Goal: Task Accomplishment & Management: Use online tool/utility

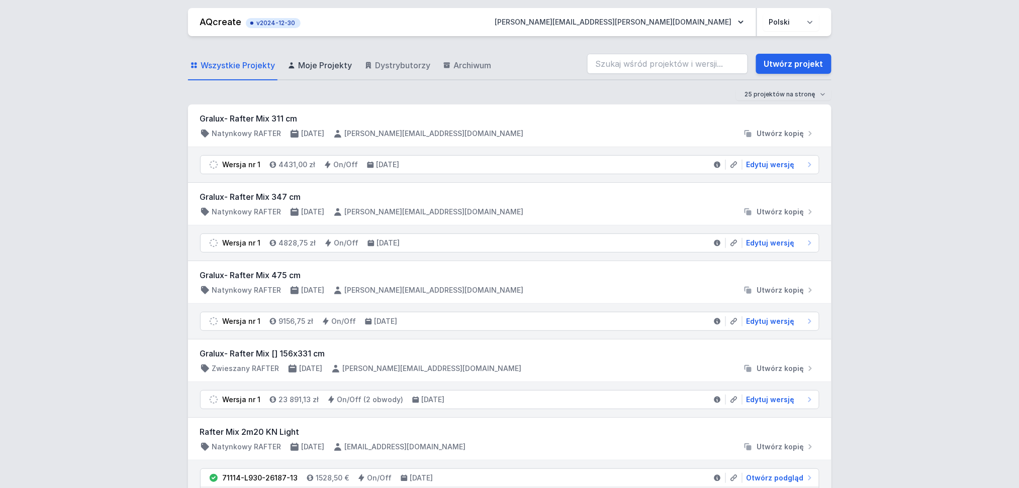
click at [330, 63] on span "Moje Projekty" at bounding box center [325, 65] width 54 height 12
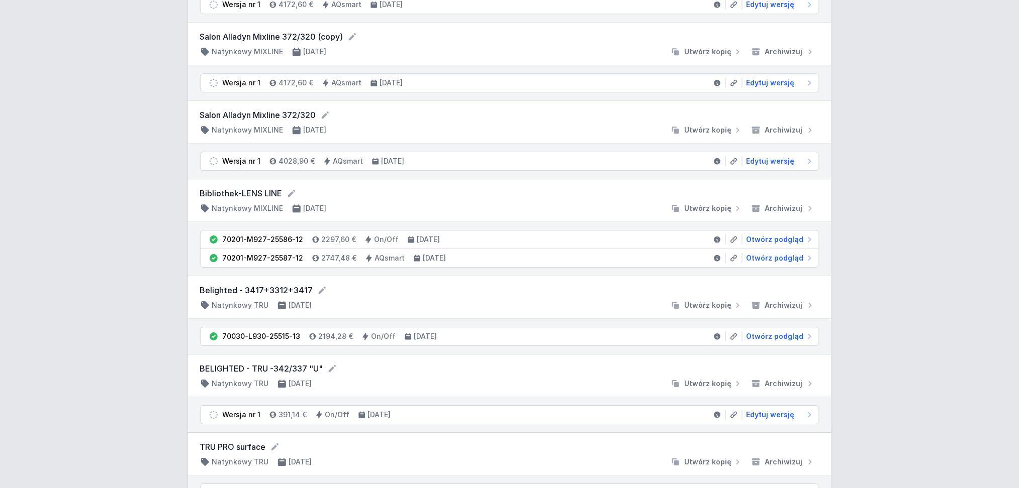
scroll to position [1005, 0]
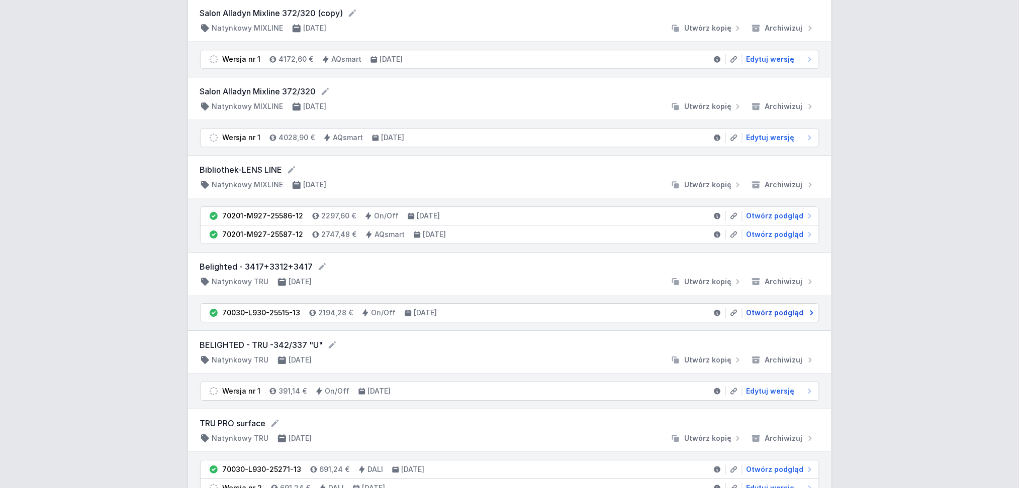
click at [770, 314] on span "Otwórz podgląd" at bounding box center [774, 313] width 57 height 10
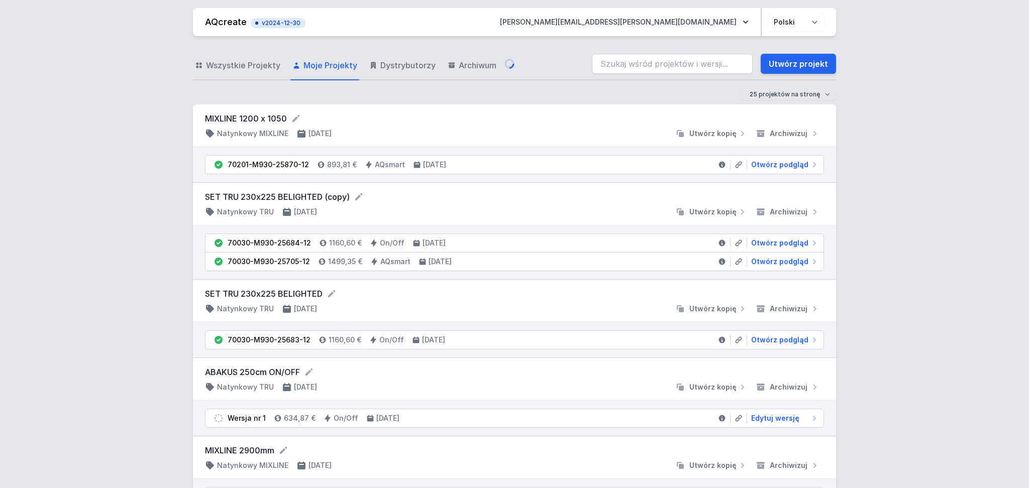
select select "3000"
select select "opal"
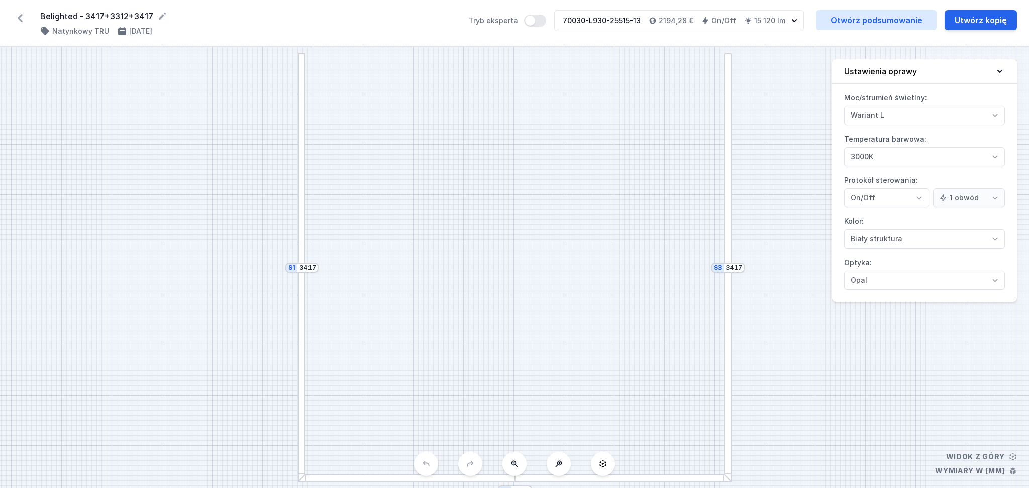
click at [18, 18] on icon at bounding box center [20, 18] width 16 height 16
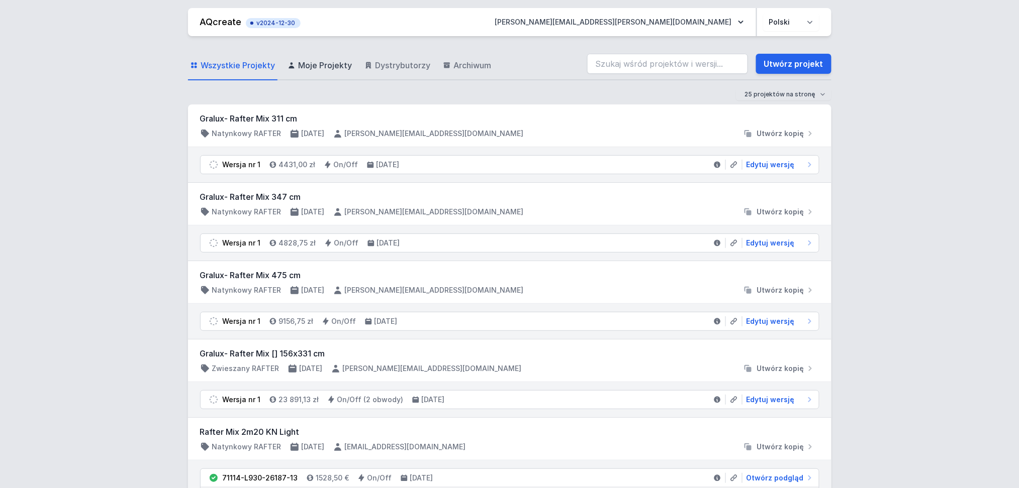
click at [312, 68] on span "Moje Projekty" at bounding box center [325, 65] width 54 height 12
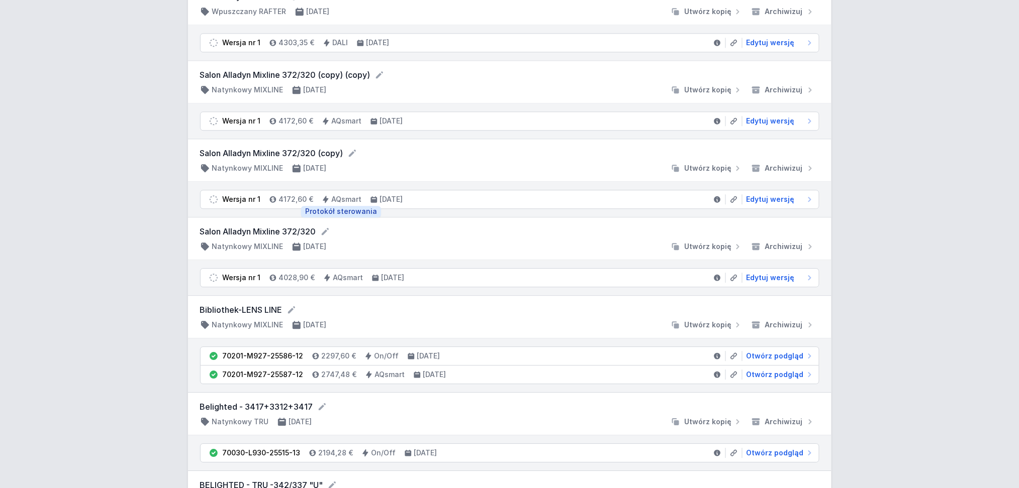
scroll to position [938, 0]
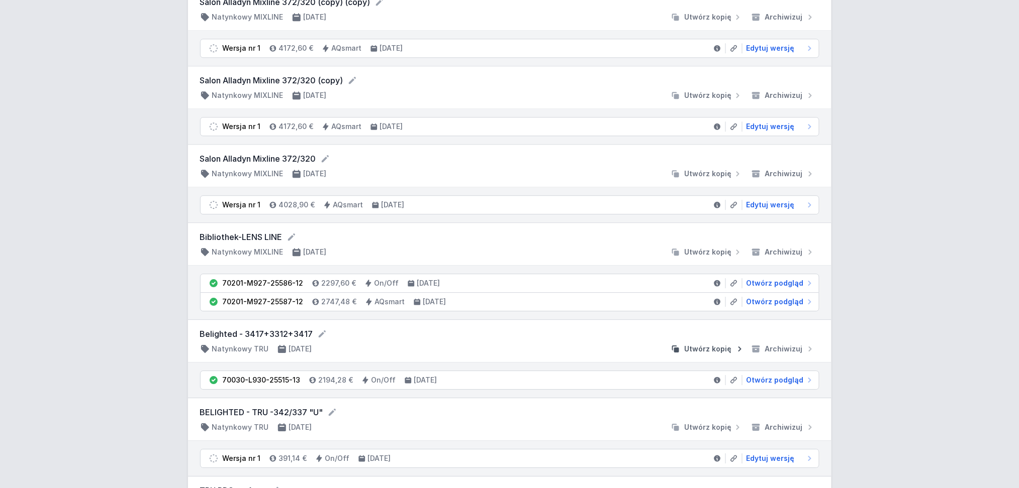
click at [710, 348] on span "Utwórz kopię" at bounding box center [707, 349] width 47 height 10
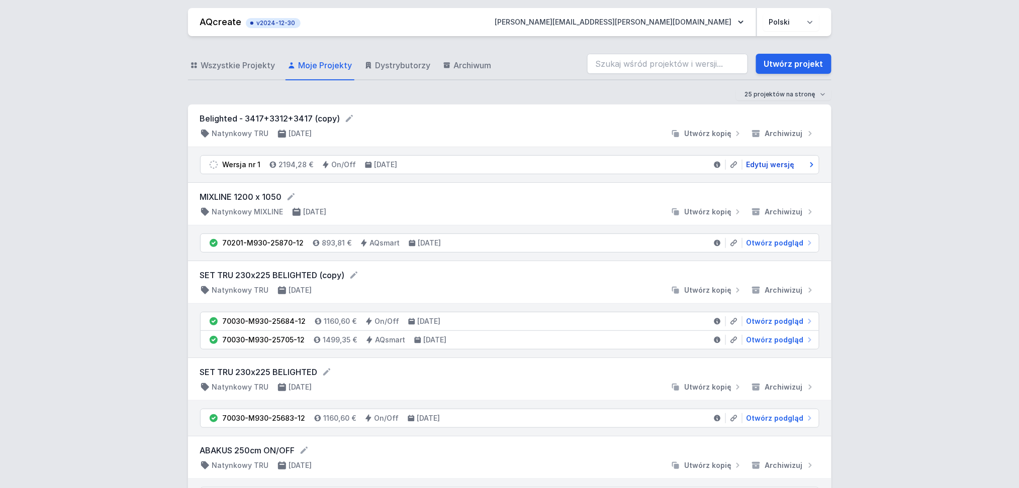
click at [775, 164] on span "Edytuj wersję" at bounding box center [770, 165] width 48 height 10
select select "3000"
select select "opal"
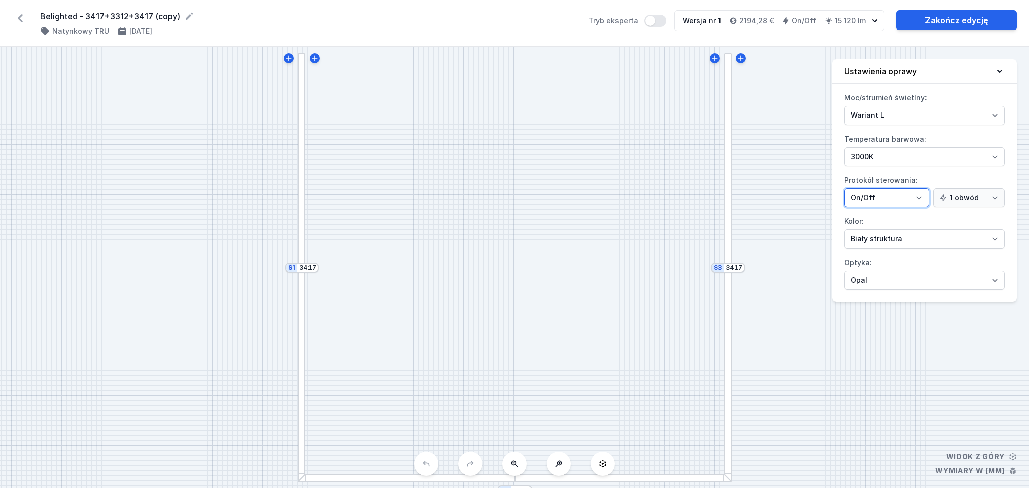
click at [921, 194] on select "On/Off SwitchDIM DALI AQsmart" at bounding box center [886, 197] width 85 height 19
select select "5"
click at [844, 188] on select "On/Off SwitchDIM DALI AQsmart" at bounding box center [886, 197] width 85 height 19
click at [728, 149] on div at bounding box center [728, 159] width 8 height 213
click at [974, 20] on link "Zakończ edycję" at bounding box center [956, 20] width 121 height 20
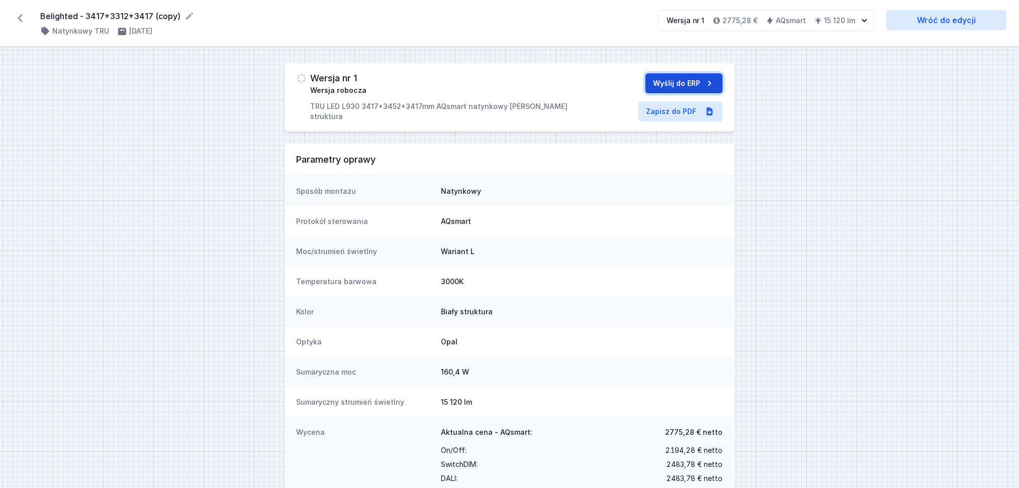
click at [679, 77] on button "Wyślij do ERP" at bounding box center [683, 83] width 77 height 20
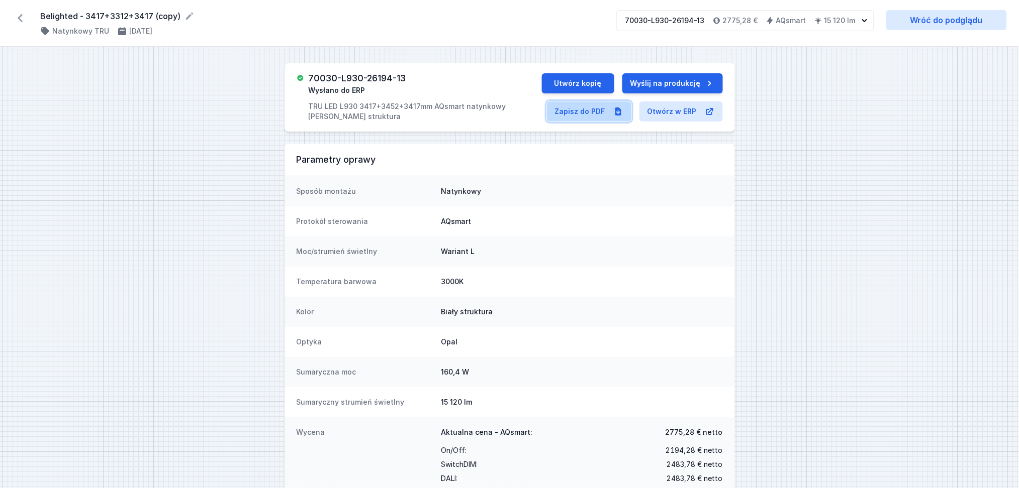
click at [591, 109] on link "Zapisz do PDF" at bounding box center [589, 112] width 84 height 20
click at [186, 14] on icon at bounding box center [189, 16] width 10 height 10
click at [182, 17] on input "Belighted - 3417+3312+3417 (copy)" at bounding box center [136, 16] width 193 height 13
type input "Belighted - 3417+3312+3417"
click at [569, 113] on link "Zapisz do PDF" at bounding box center [589, 113] width 84 height 20
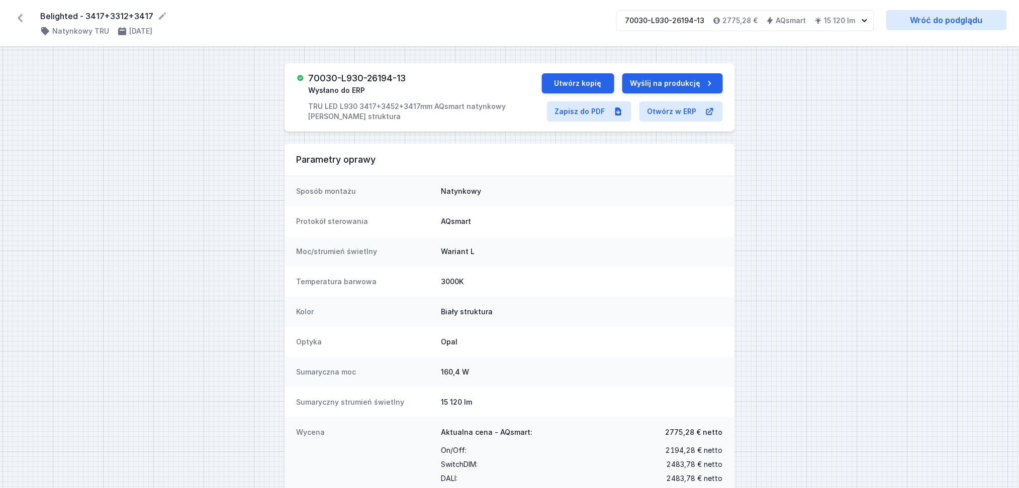
click at [18, 17] on icon at bounding box center [20, 18] width 16 height 16
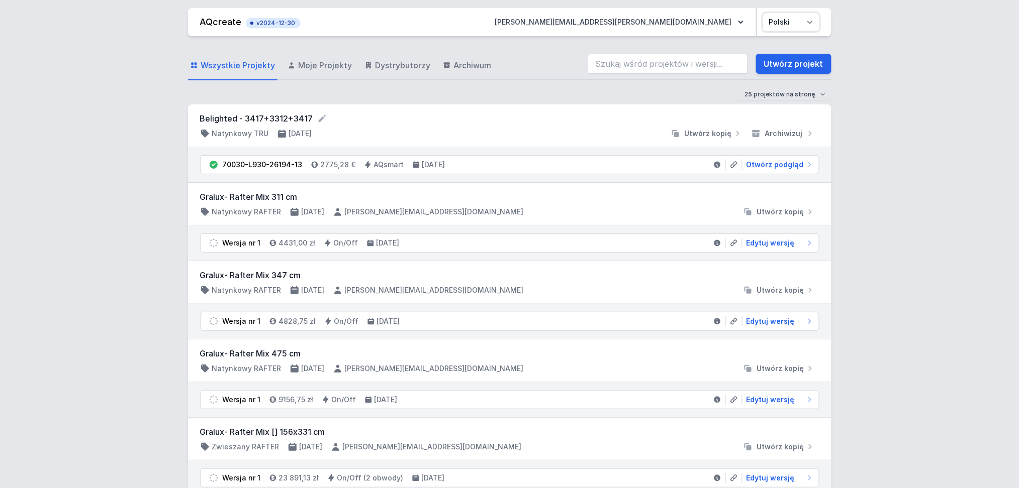
click at [809, 19] on select "Polski English" at bounding box center [791, 22] width 56 height 18
select select "en"
click at [763, 13] on select "Polski English" at bounding box center [791, 22] width 56 height 18
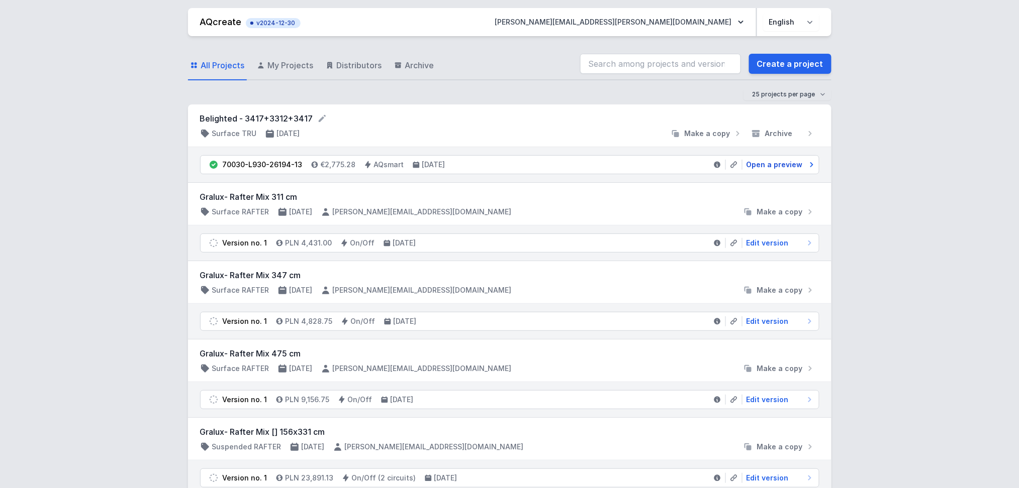
click at [775, 164] on span "Open a preview" at bounding box center [774, 165] width 56 height 10
select select "3000"
select select "5"
select select "opal"
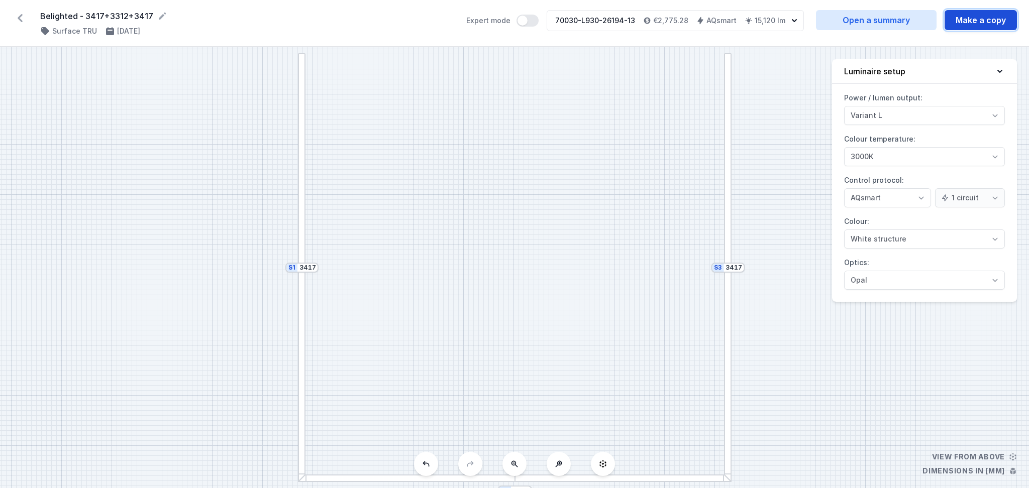
click at [984, 18] on button "Make a copy" at bounding box center [981, 20] width 72 height 20
select select "3000"
select select "5"
select select "opal"
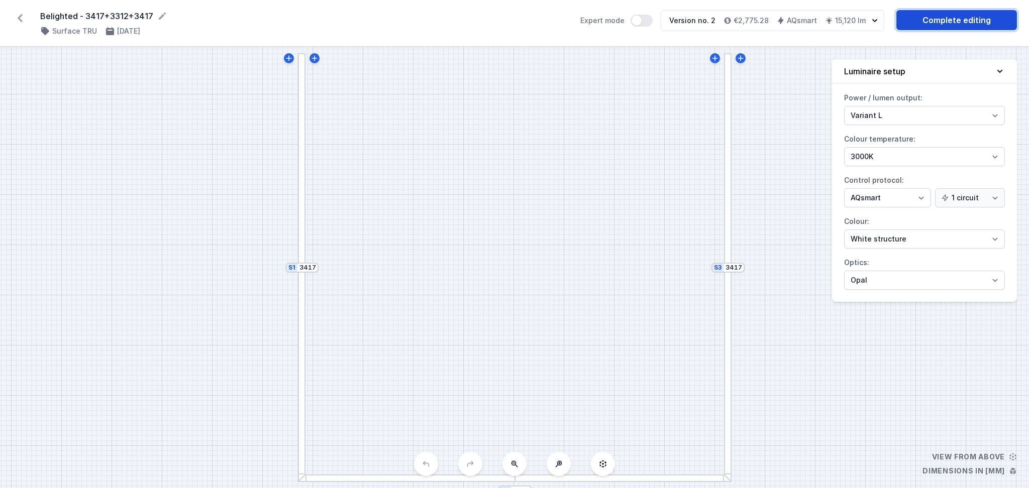
click at [953, 20] on link "Complete editing" at bounding box center [956, 20] width 121 height 20
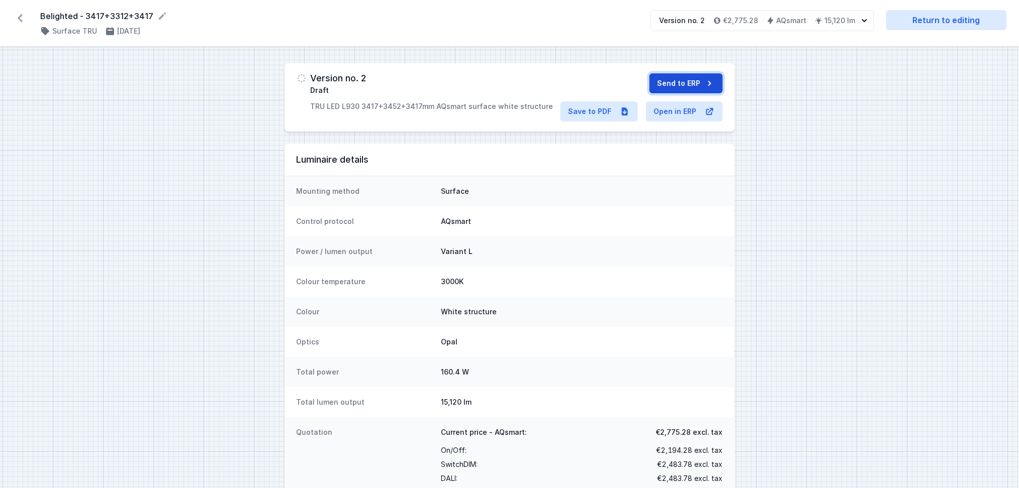
click at [678, 77] on button "Send to ERP" at bounding box center [685, 83] width 73 height 20
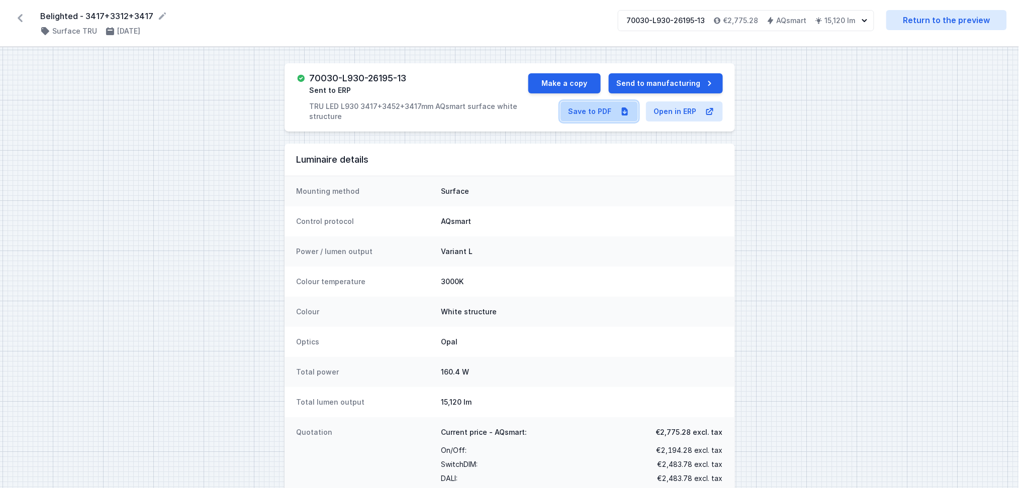
click at [597, 109] on link "Save to PDF" at bounding box center [598, 112] width 77 height 20
